Goal: Task Accomplishment & Management: Complete application form

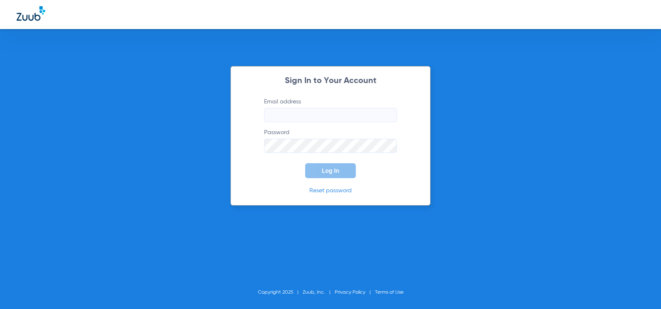
type input "[EMAIL_ADDRESS][DOMAIN_NAME]"
click at [320, 173] on button "Log In" at bounding box center [330, 170] width 51 height 15
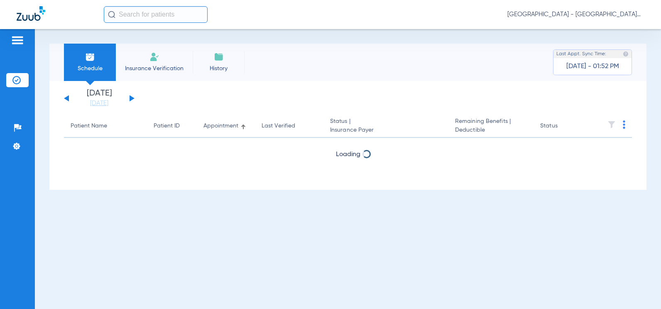
click at [153, 59] on img at bounding box center [154, 57] width 10 height 10
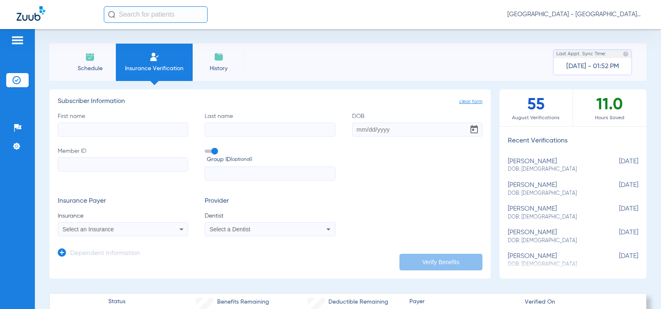
click at [108, 128] on input "First name" at bounding box center [123, 129] width 130 height 14
type input "[PERSON_NAME]"
click at [213, 129] on input "Last name" at bounding box center [270, 129] width 130 height 14
click at [34, 136] on div "Patients Insurance Verification Setup Help Center Settings Schedule Insurance V…" at bounding box center [330, 183] width 661 height 309
click at [227, 132] on input "Last name Required" at bounding box center [270, 129] width 130 height 14
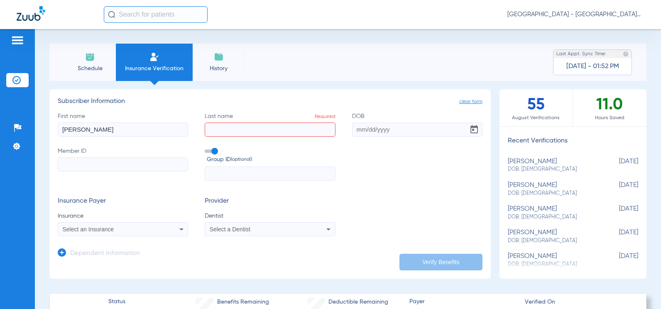
paste input "[PERSON_NAME]"
type input "[PERSON_NAME]"
drag, startPoint x: 121, startPoint y: 130, endPoint x: 48, endPoint y: 133, distance: 72.7
click at [48, 133] on div "Schedule Insurance Verification History Last Appt. Sync Time: [DATE] - 01:52 PM…" at bounding box center [348, 169] width 626 height 280
type input "[PERSON_NAME]"
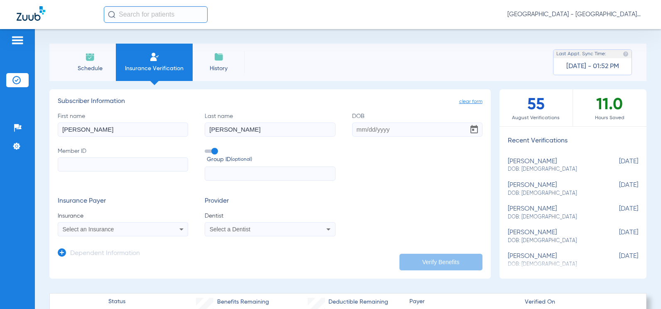
click at [361, 128] on input "DOB" at bounding box center [417, 129] width 130 height 14
click at [360, 128] on input "02241954" at bounding box center [417, 129] width 130 height 14
click at [369, 129] on input "02/241954" at bounding box center [417, 129] width 130 height 14
type input "[DATE]"
click at [150, 162] on input "Member ID" at bounding box center [123, 164] width 130 height 14
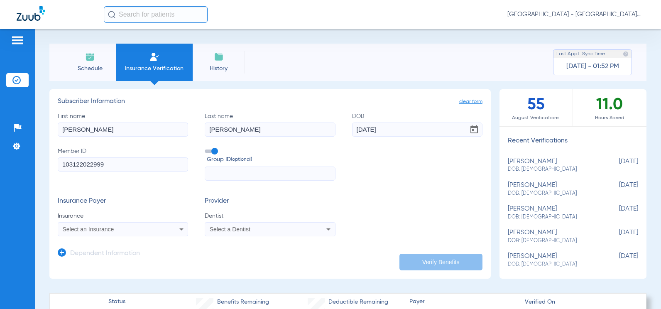
type input "103122022999"
click at [113, 226] on div "Select an Insurance" at bounding box center [111, 229] width 97 height 6
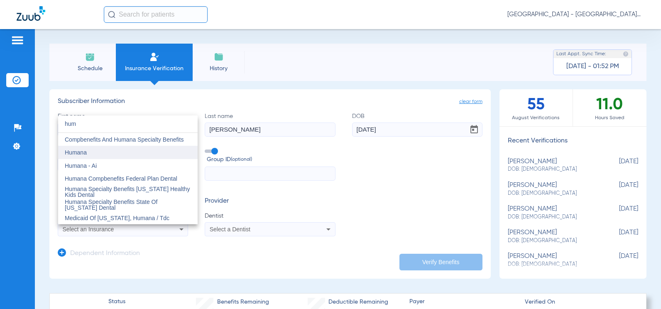
type input "hum"
click at [103, 149] on mat-option "Humana" at bounding box center [127, 152] width 139 height 13
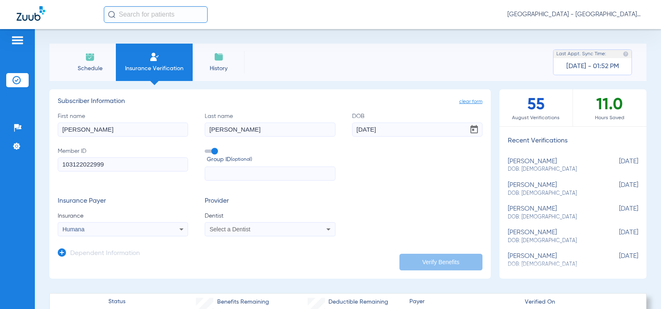
click at [237, 230] on span "Select a Dentist" at bounding box center [230, 229] width 41 height 7
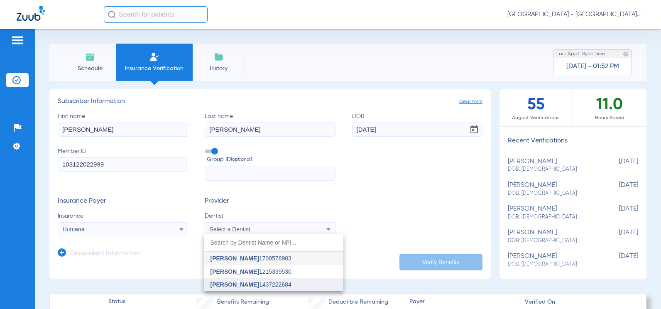
click at [242, 282] on span "[PERSON_NAME]" at bounding box center [234, 284] width 49 height 7
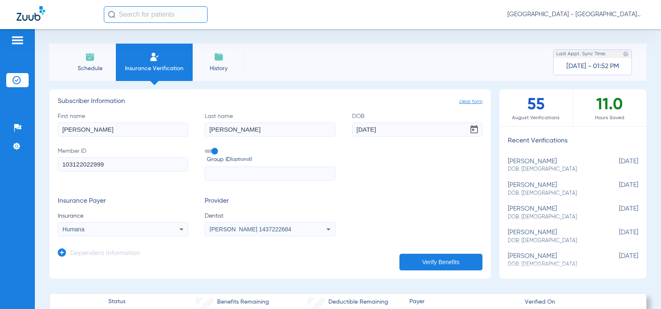
click at [441, 262] on button "Verify Benefits" at bounding box center [440, 262] width 83 height 17
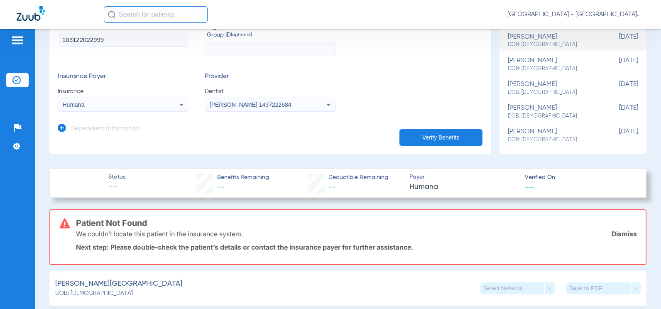
scroll to position [42, 0]
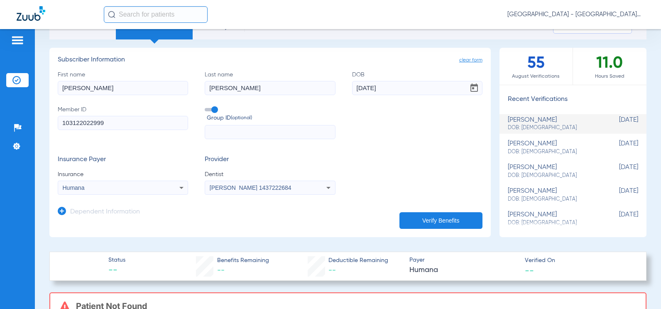
click at [123, 186] on div "Humana" at bounding box center [111, 188] width 97 height 6
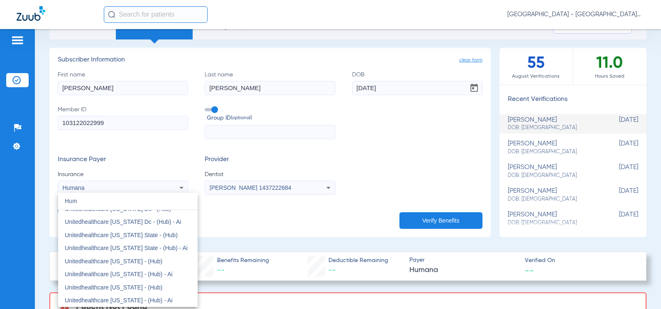
scroll to position [0, 0]
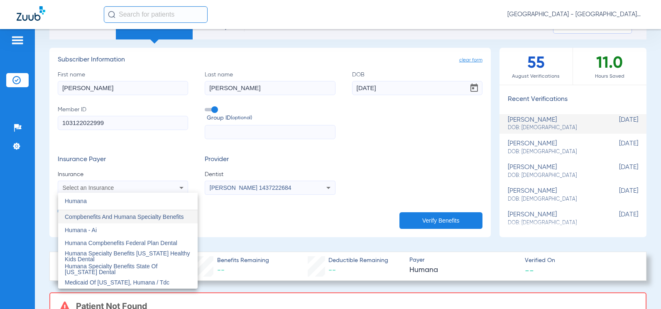
type input "Humana"
